Goal: Use online tool/utility: Utilize a website feature to perform a specific function

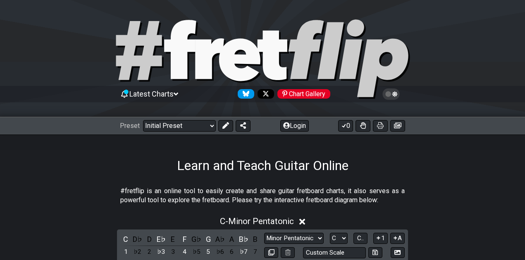
scroll to position [165, 0]
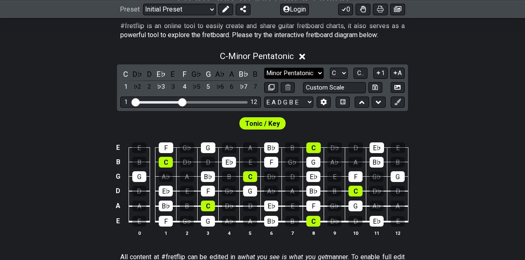
click at [318, 74] on select "Minor Pentatonic Click to edit Minor Pentatonic Major Pentatonic Minor Blues Ma…" at bounding box center [294, 73] width 60 height 11
select select "Minor / Aeolian"
click at [264, 68] on select "Minor Pentatonic Click to edit Minor Pentatonic Major Pentatonic Minor Blues Ma…" at bounding box center [294, 73] width 60 height 11
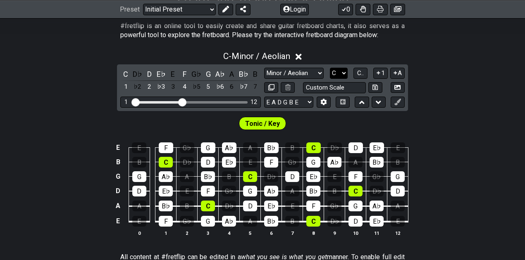
click at [337, 73] on select "A♭ A A♯ B♭ B C C♯ D♭ D D♯ E♭ E F F♯ G♭ G G♯" at bounding box center [339, 73] width 18 height 11
select select "A"
click at [330, 68] on select "A♭ A A♯ B♭ B C C♯ D♭ D D♯ E♭ E F F♯ G♭ G G♯" at bounding box center [339, 73] width 18 height 11
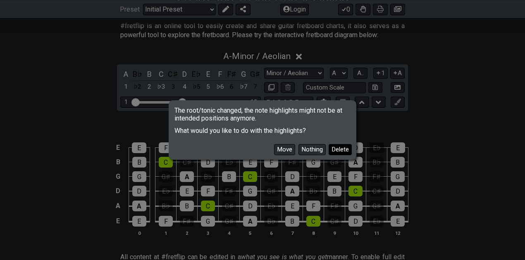
click at [340, 151] on button "Delete" at bounding box center [340, 149] width 23 height 11
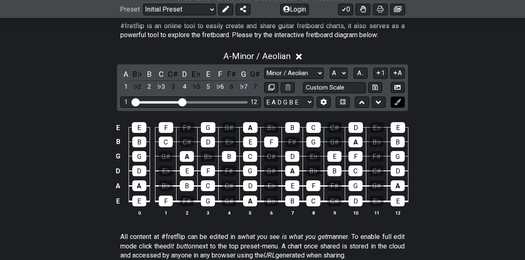
click at [397, 104] on icon at bounding box center [397, 102] width 6 height 6
click at [379, 77] on button "1" at bounding box center [380, 73] width 14 height 11
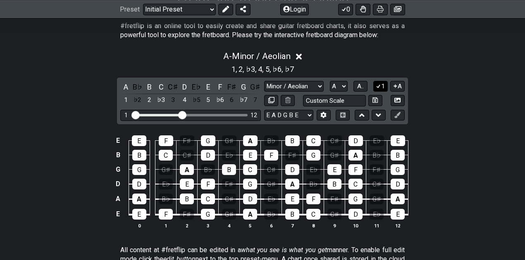
click at [380, 86] on icon at bounding box center [378, 86] width 8 height 6
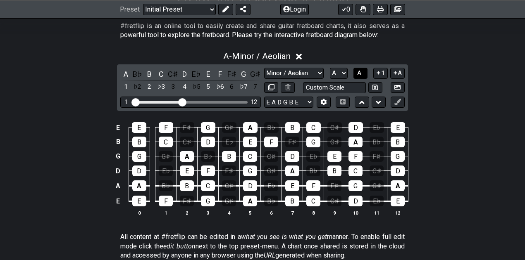
click at [362, 74] on span "A.." at bounding box center [360, 72] width 7 height 7
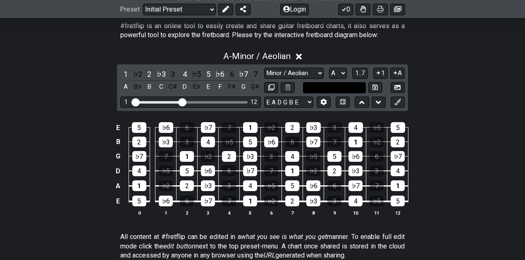
click at [327, 88] on input "text" at bounding box center [334, 87] width 63 height 11
type input "Custom Scale"
